Goal: Transaction & Acquisition: Purchase product/service

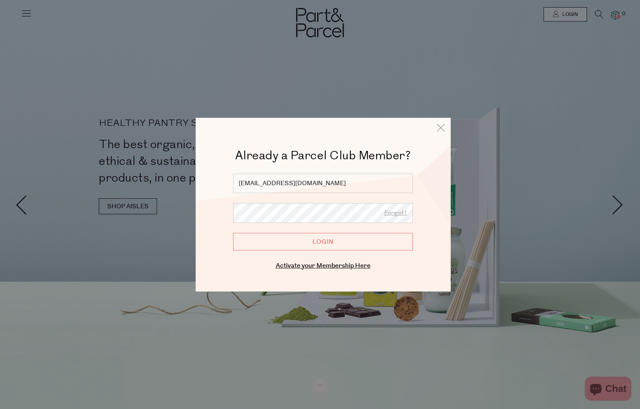
click at [312, 245] on input "Login" at bounding box center [323, 242] width 180 height 18
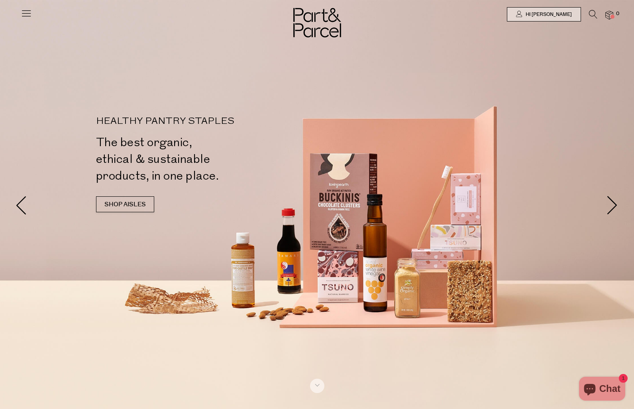
click at [590, 15] on icon at bounding box center [593, 14] width 8 height 9
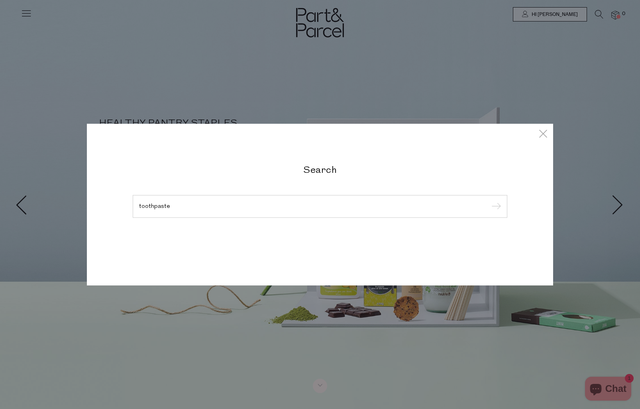
type input "toothpaste"
click at [489, 201] on input "submit" at bounding box center [495, 207] width 12 height 12
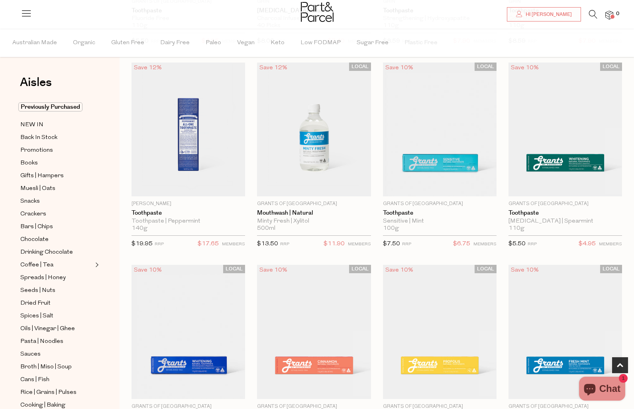
scroll to position [230, 0]
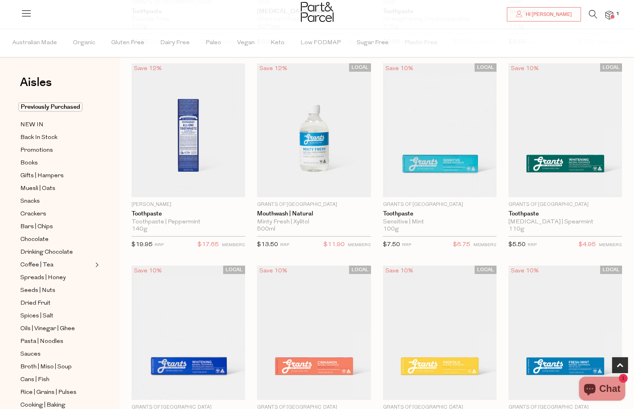
scroll to position [228, 0]
click at [540, 184] on span "Add To Parcel" at bounding box center [564, 188] width 49 height 8
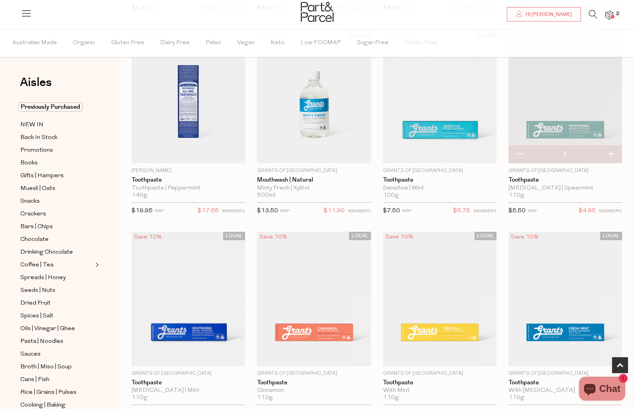
scroll to position [194, 0]
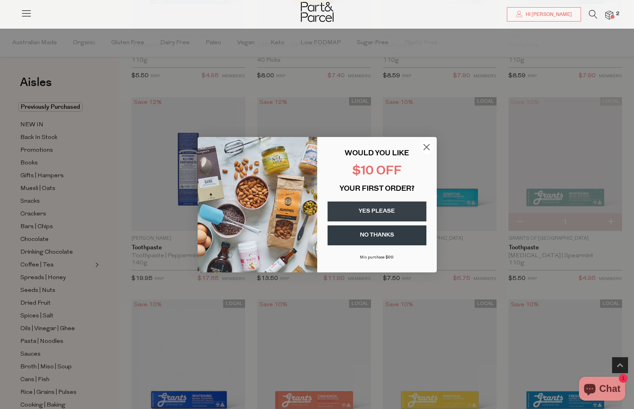
click at [427, 146] on circle "Close dialog" at bounding box center [425, 146] width 13 height 13
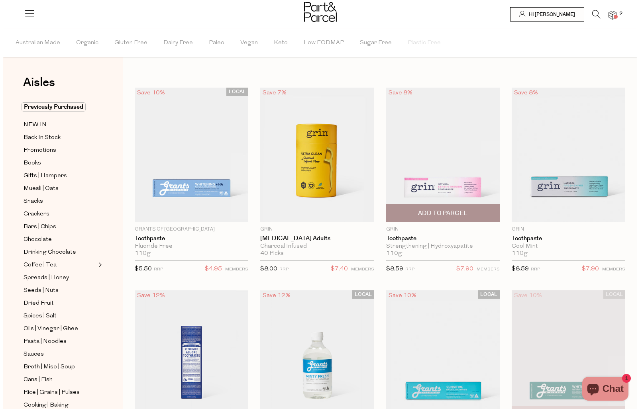
scroll to position [0, 0]
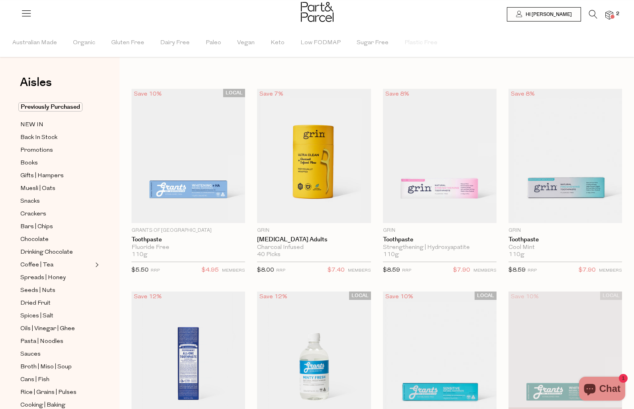
click at [593, 14] on icon at bounding box center [593, 14] width 8 height 9
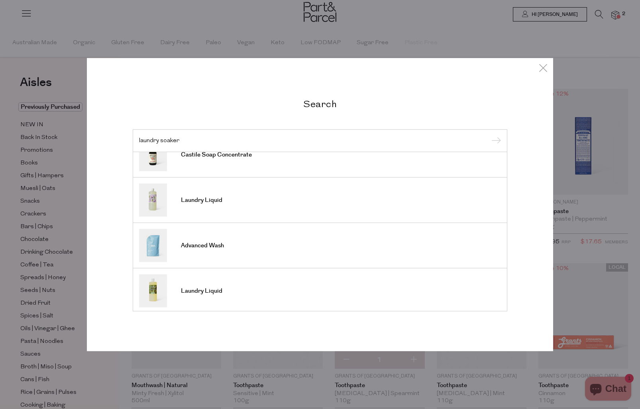
scroll to position [293, 0]
type input "laundry soaker"
click at [489, 135] on input "submit" at bounding box center [495, 141] width 12 height 12
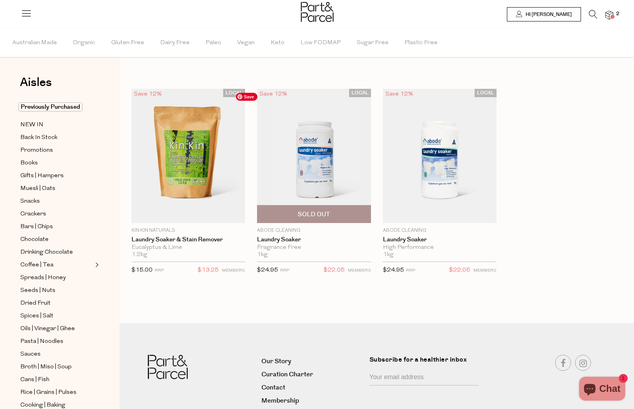
click at [278, 147] on img at bounding box center [314, 156] width 114 height 134
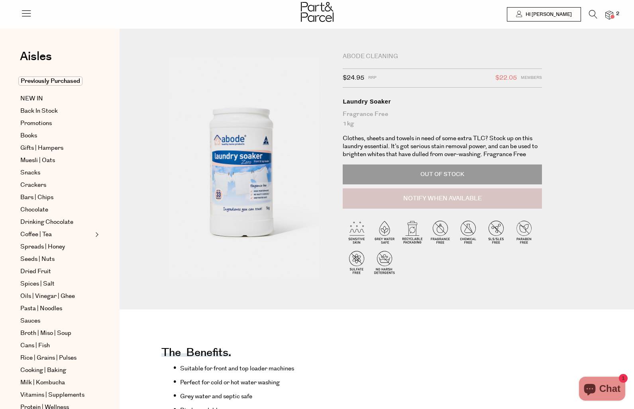
click at [417, 200] on button "Notify When Available" at bounding box center [441, 198] width 199 height 21
type input "Notify when available"
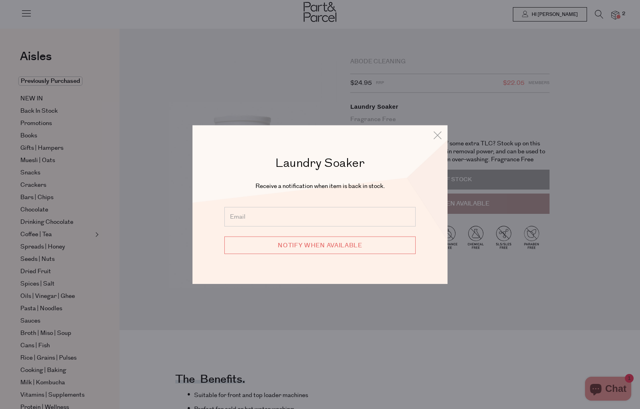
click at [341, 209] on input "email" at bounding box center [319, 217] width 191 height 20
type input "[EMAIL_ADDRESS][DOMAIN_NAME]"
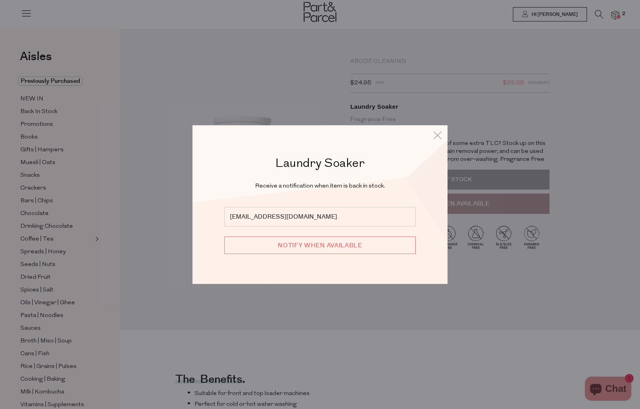
click at [318, 245] on input "Notify when available" at bounding box center [319, 246] width 191 height 18
type input "We will be in touch"
